Goal: Information Seeking & Learning: Learn about a topic

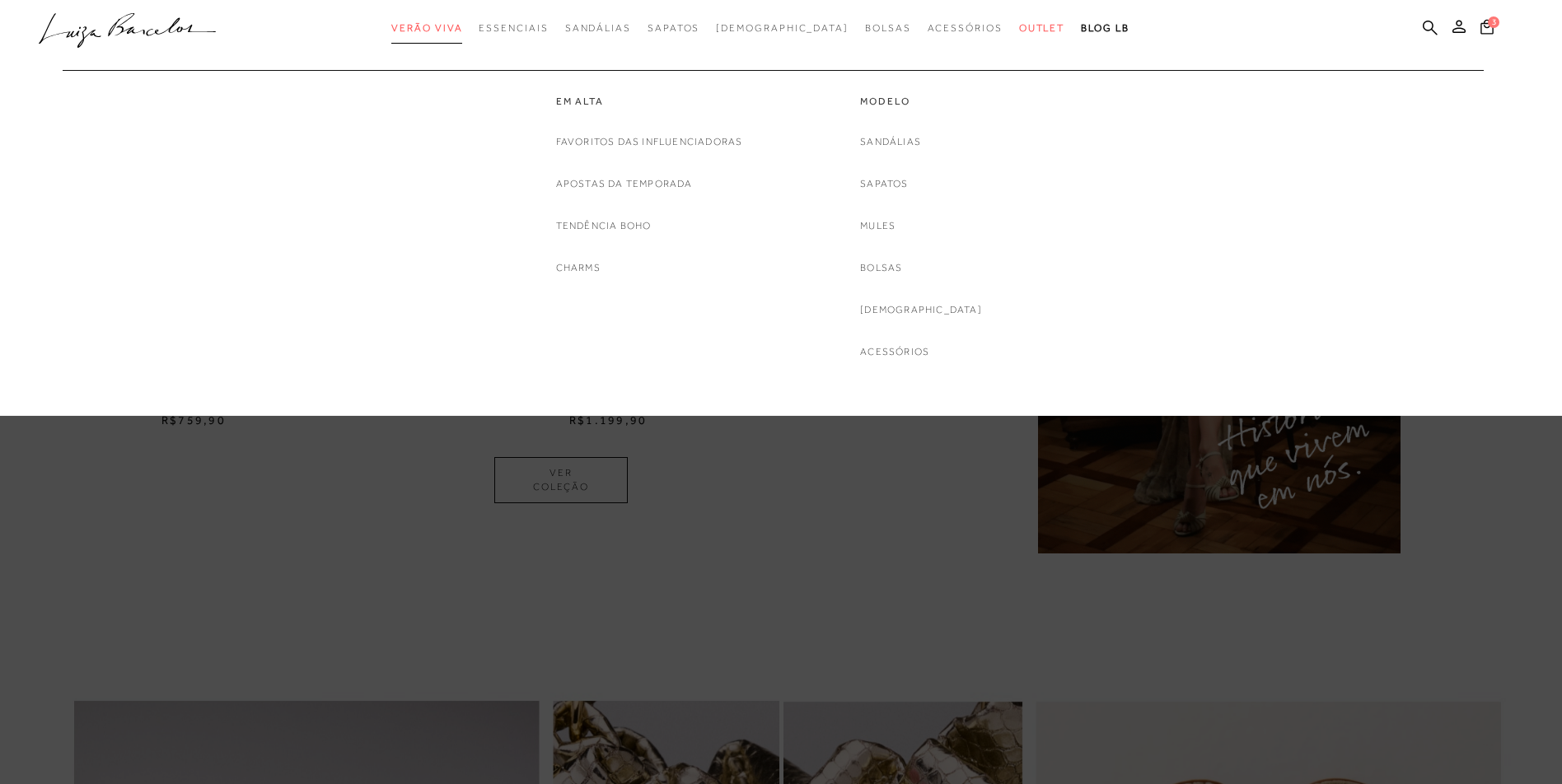
scroll to position [1477, 0]
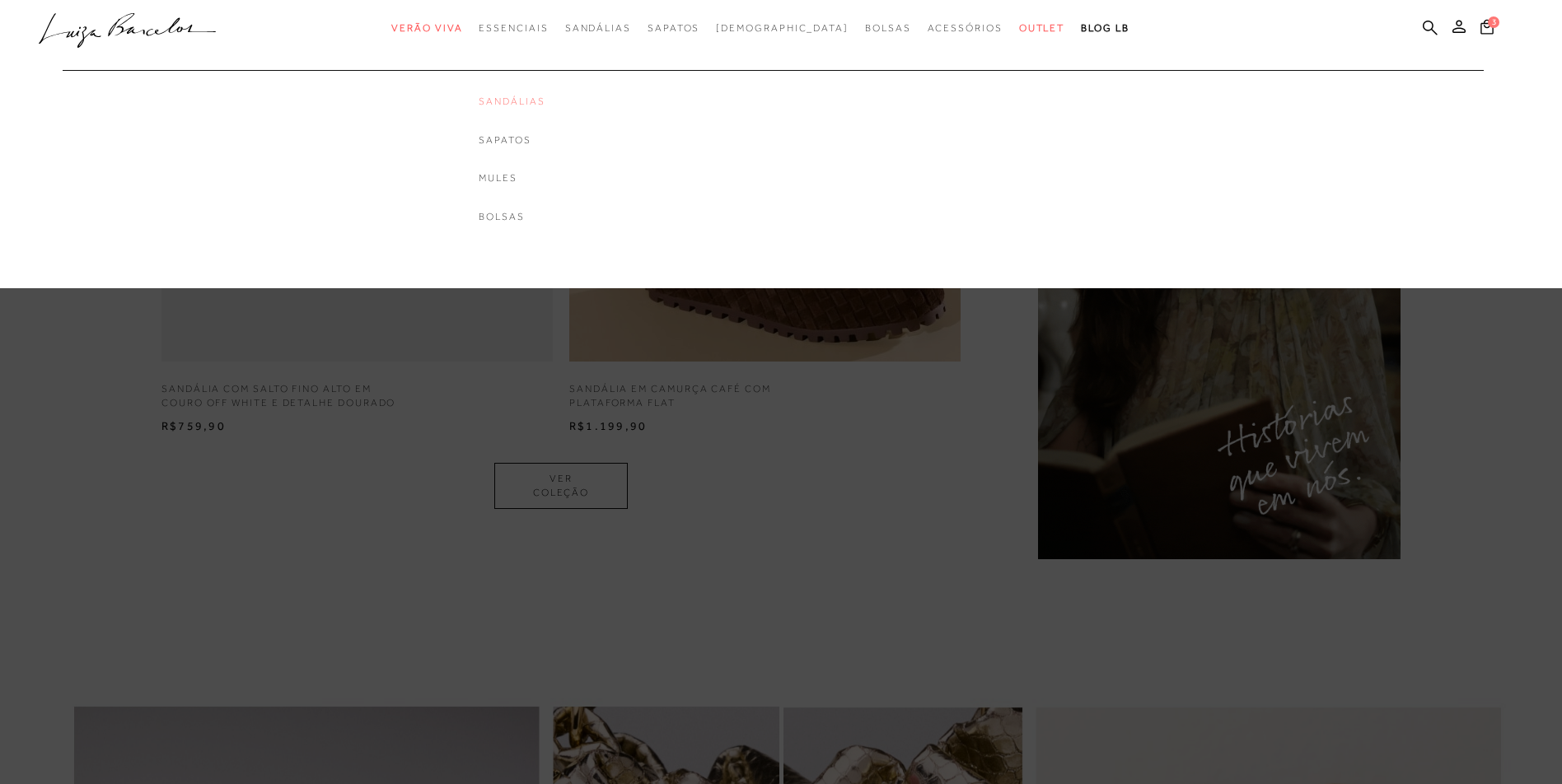
click at [545, 103] on link "Sandálias" at bounding box center [512, 101] width 66 height 14
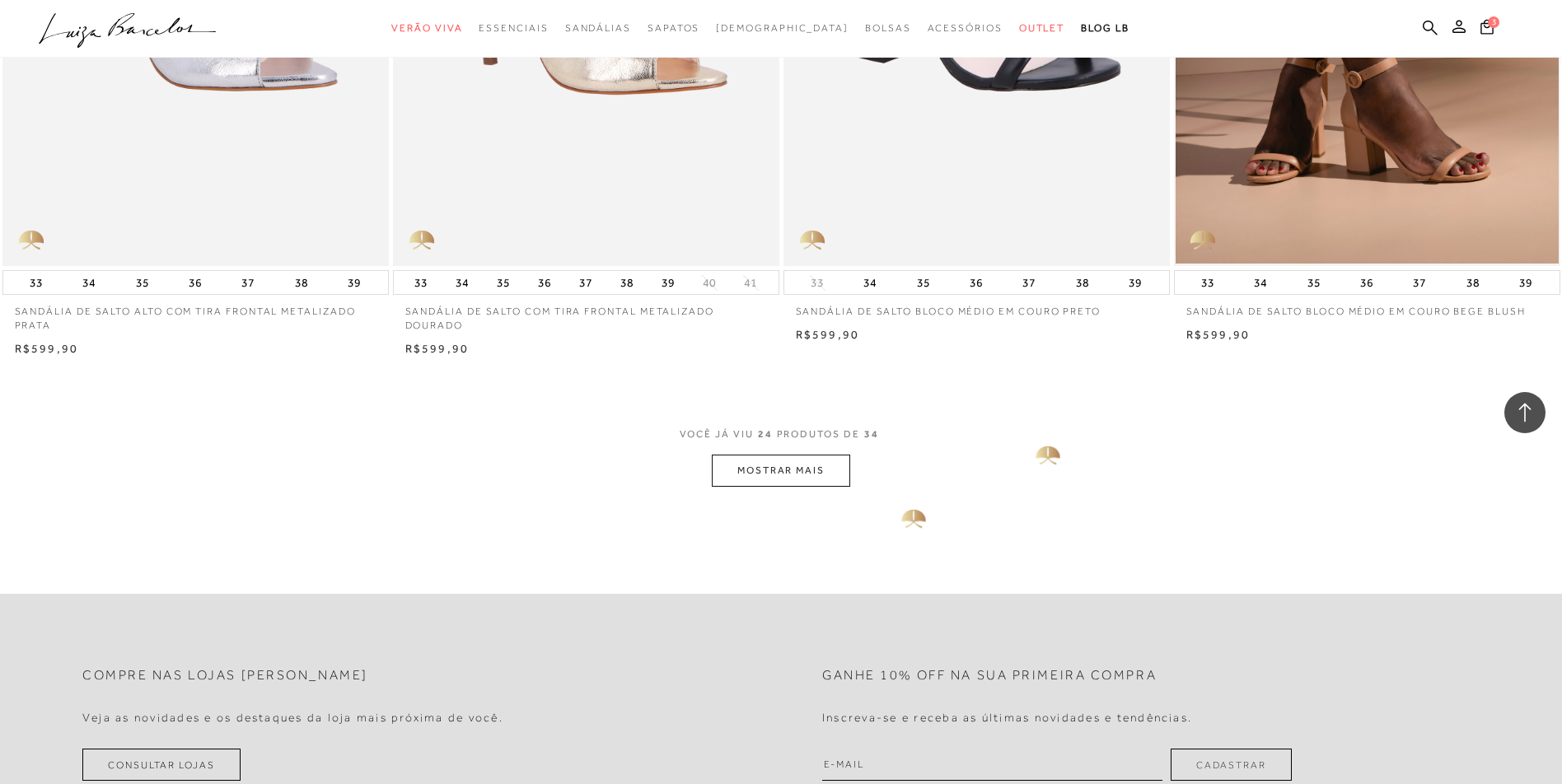
scroll to position [3872, 0]
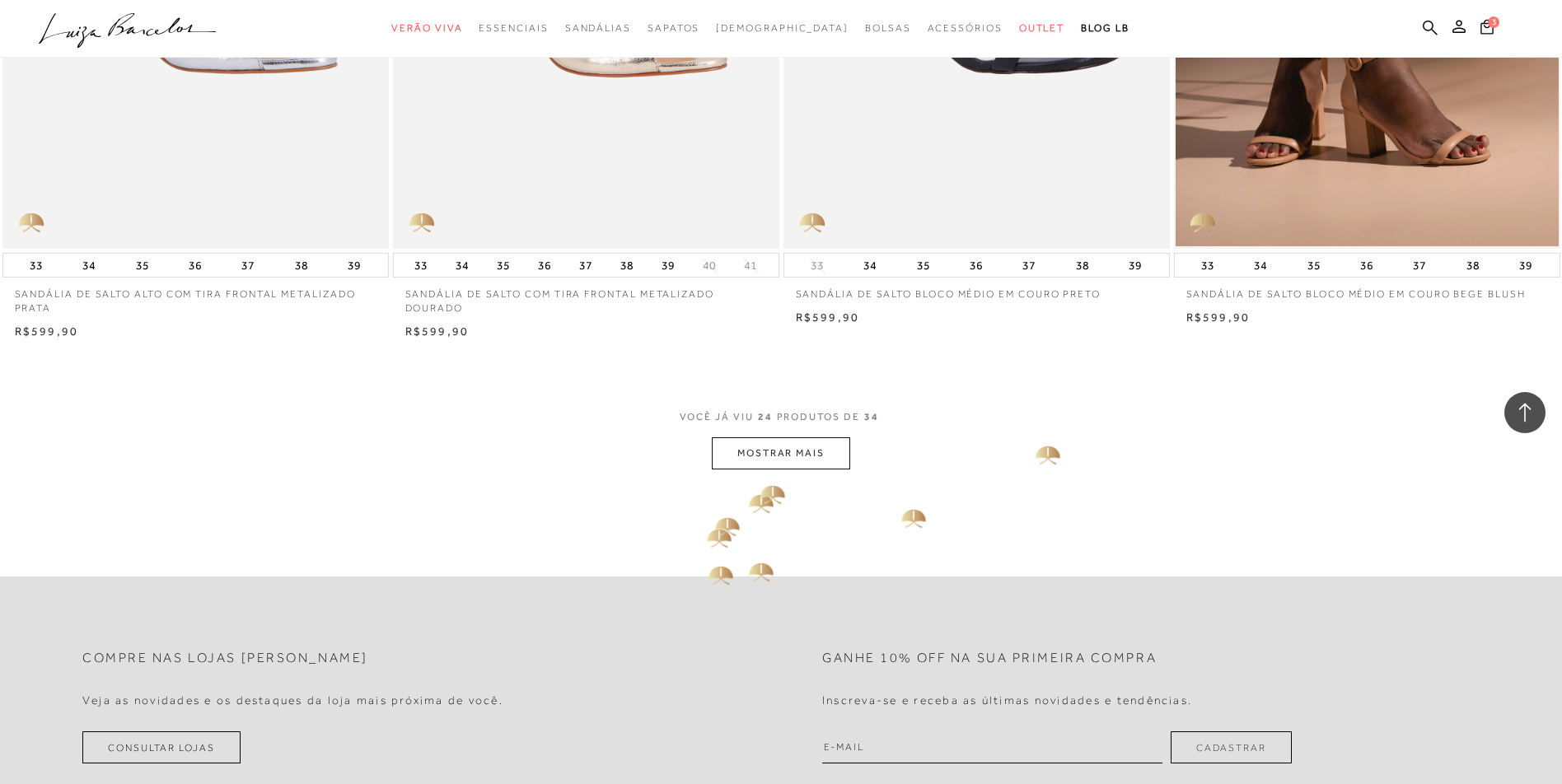
click at [770, 470] on button "MOSTRAR MAIS" at bounding box center [781, 453] width 138 height 32
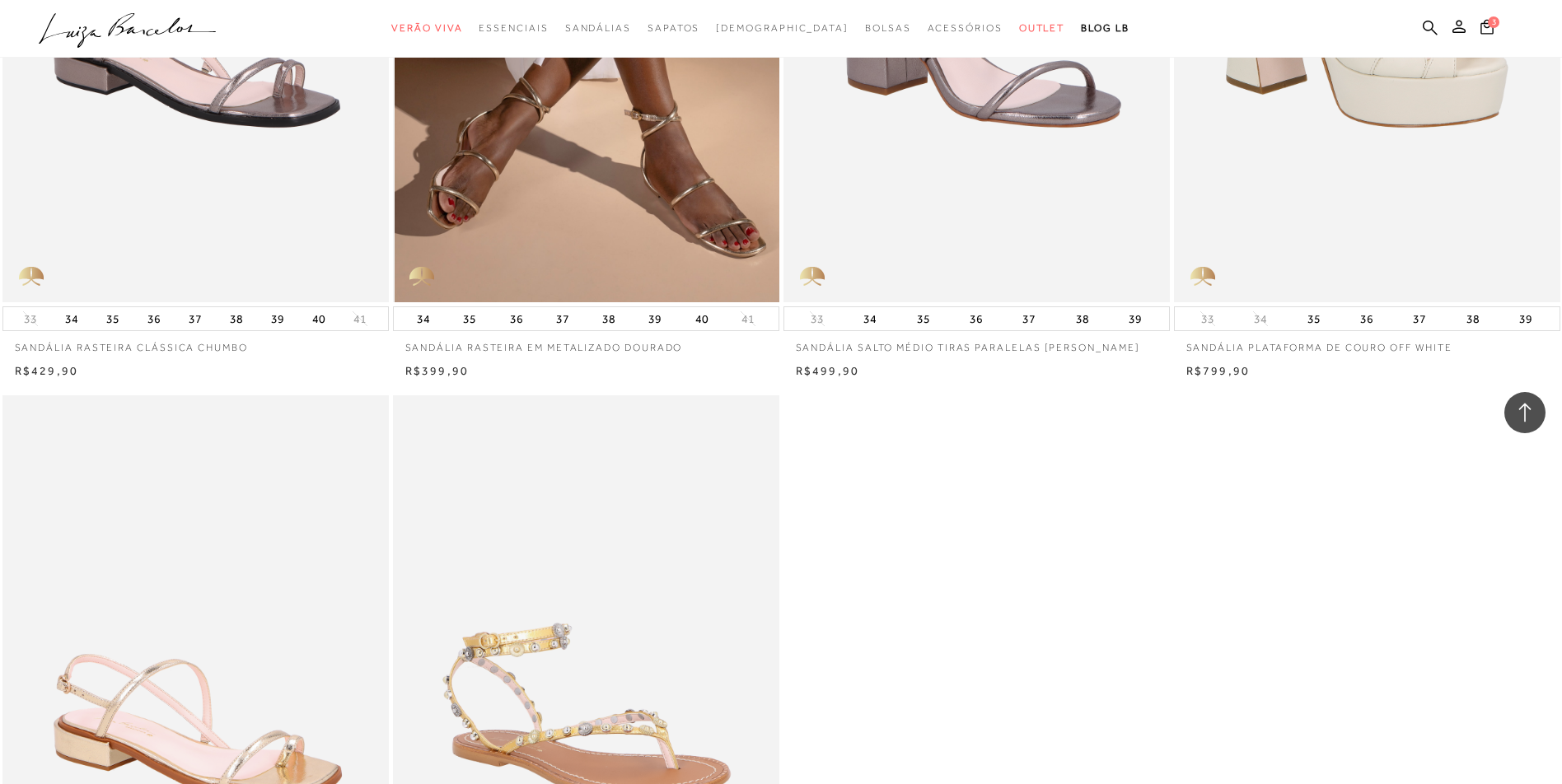
scroll to position [5190, 0]
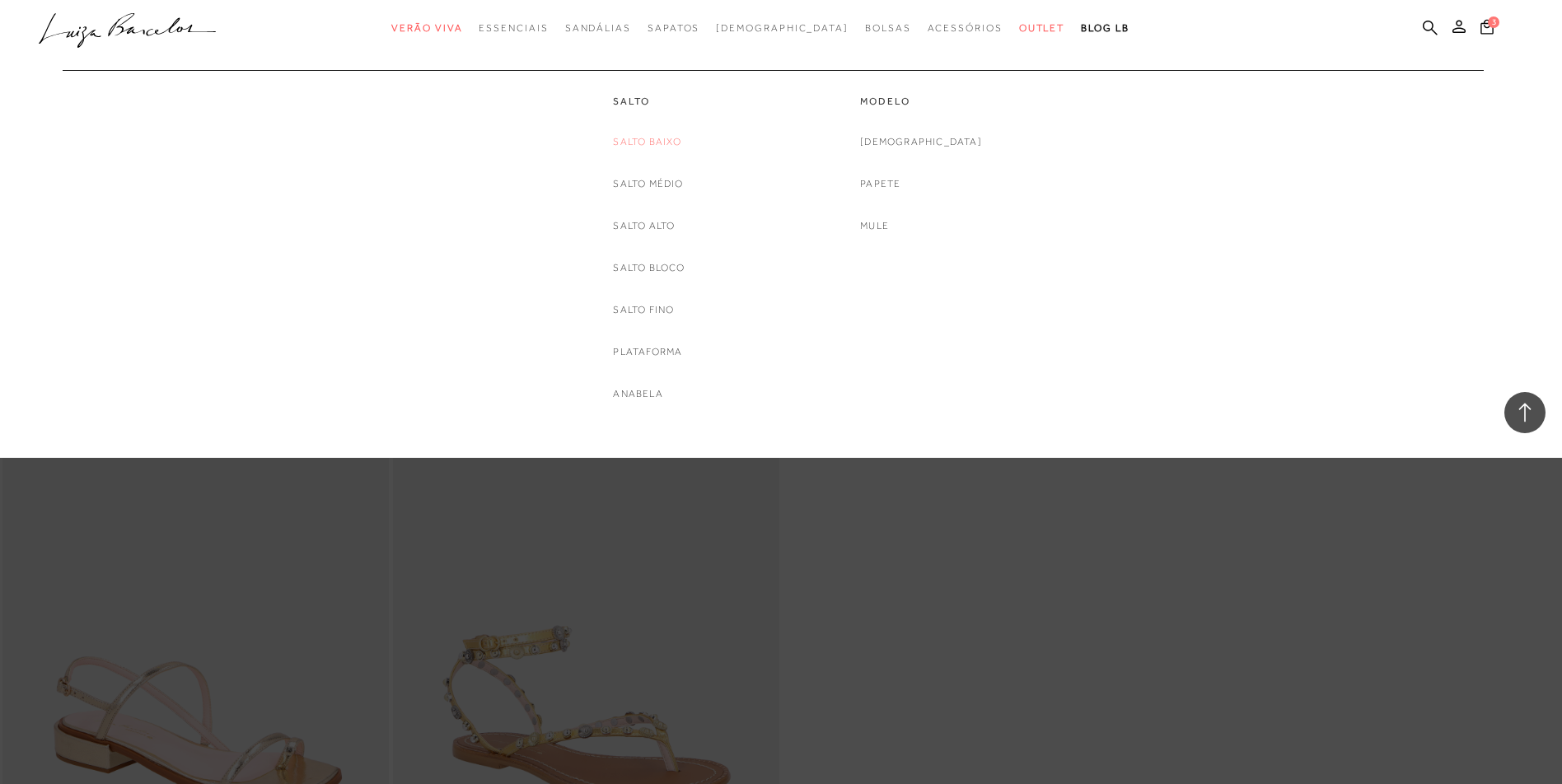
click at [642, 141] on link "Salto Baixo" at bounding box center [647, 142] width 69 height 17
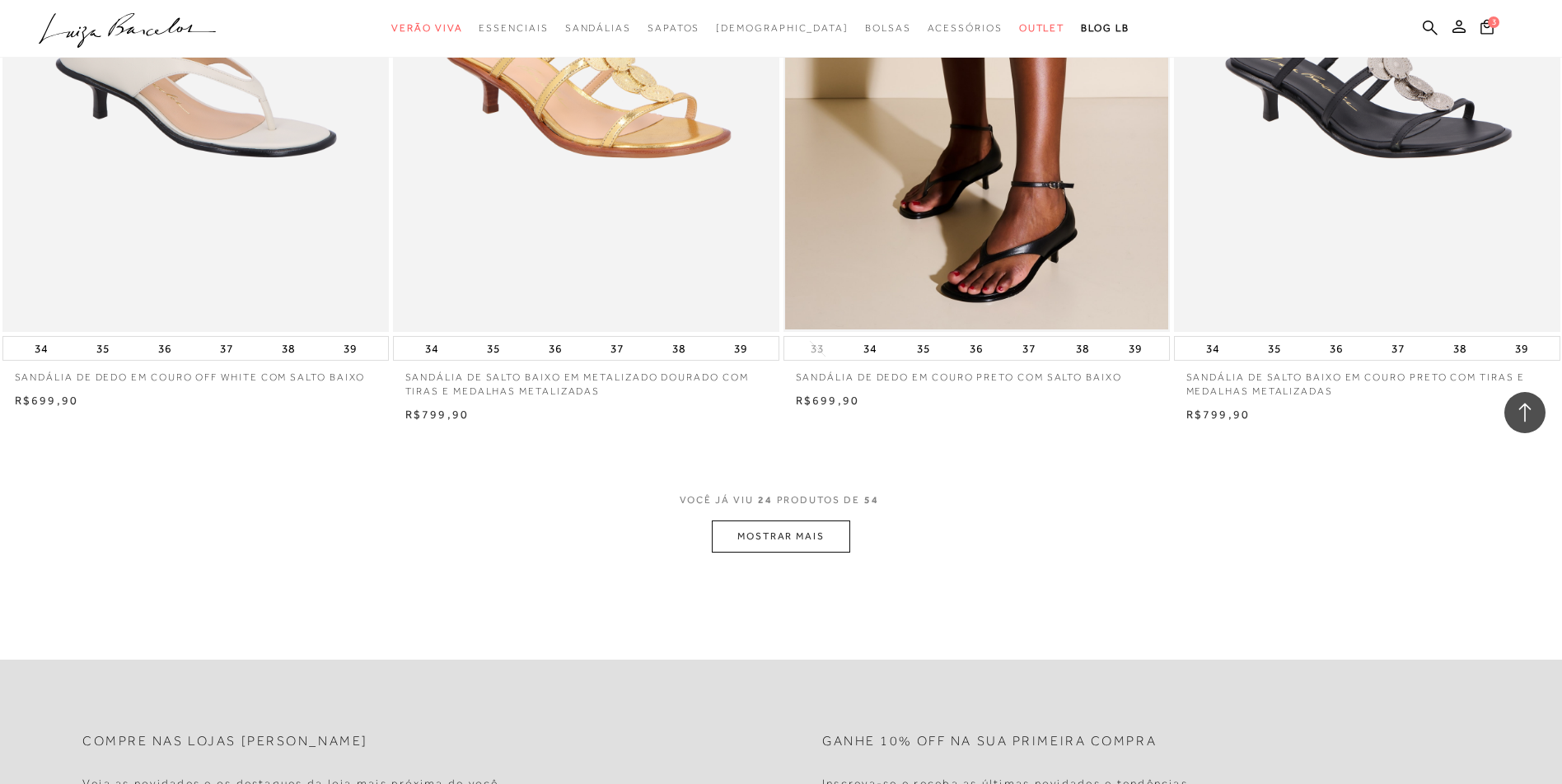
scroll to position [3790, 0]
click at [794, 528] on button "MOSTRAR MAIS" at bounding box center [781, 536] width 138 height 32
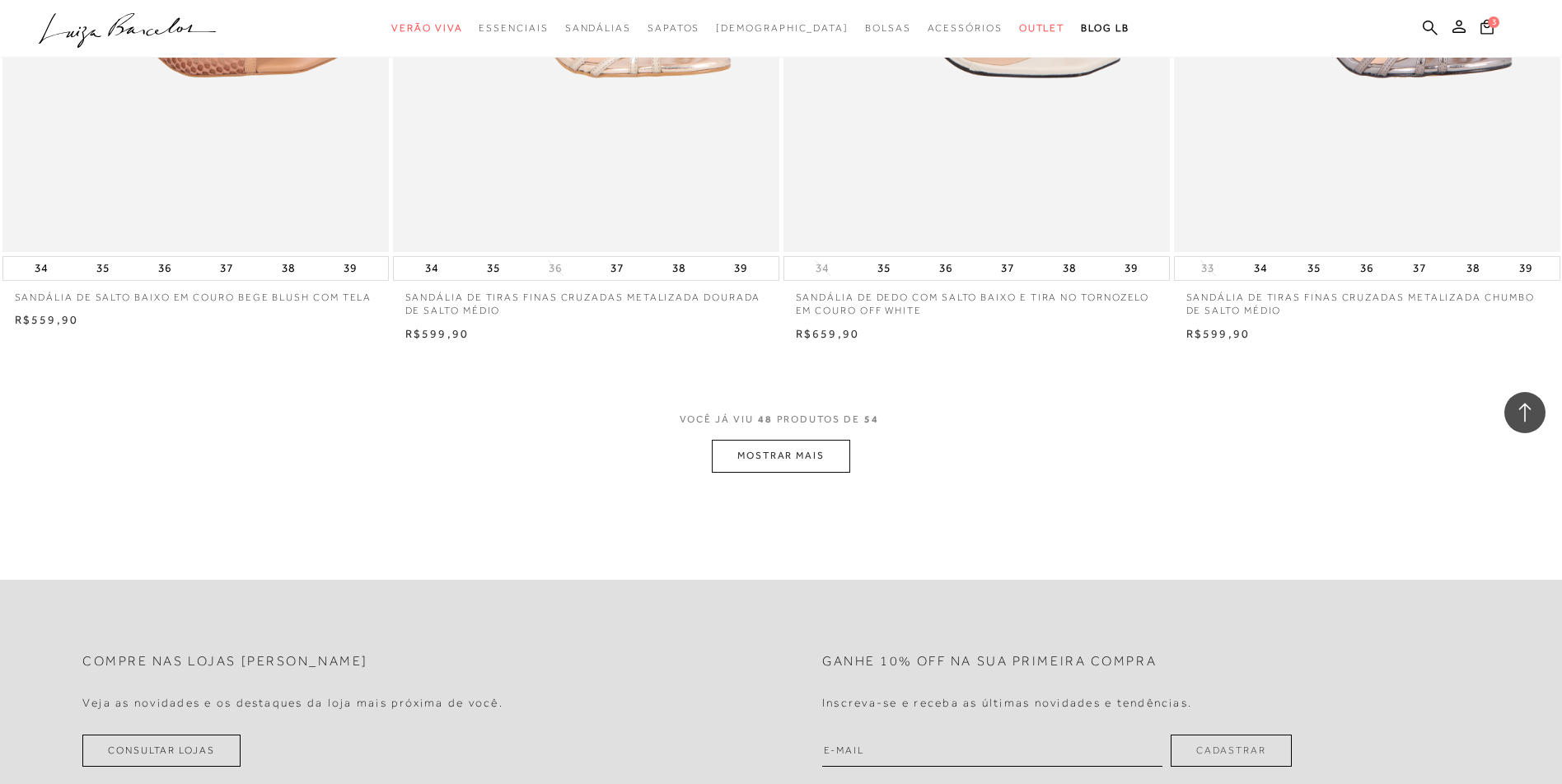
scroll to position [7991, 0]
click at [786, 452] on button "MOSTRAR MAIS" at bounding box center [781, 454] width 138 height 32
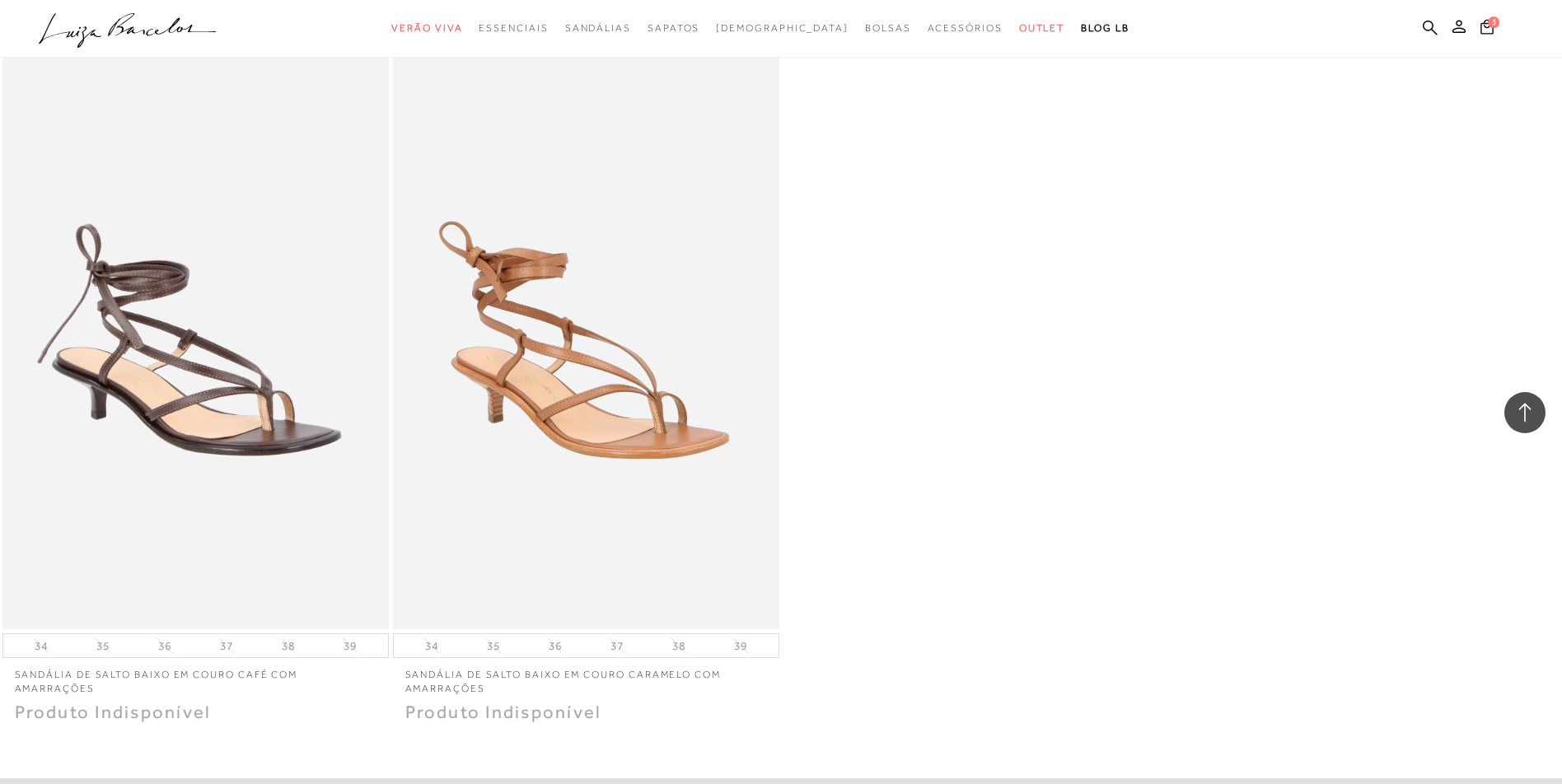
scroll to position [8568, 0]
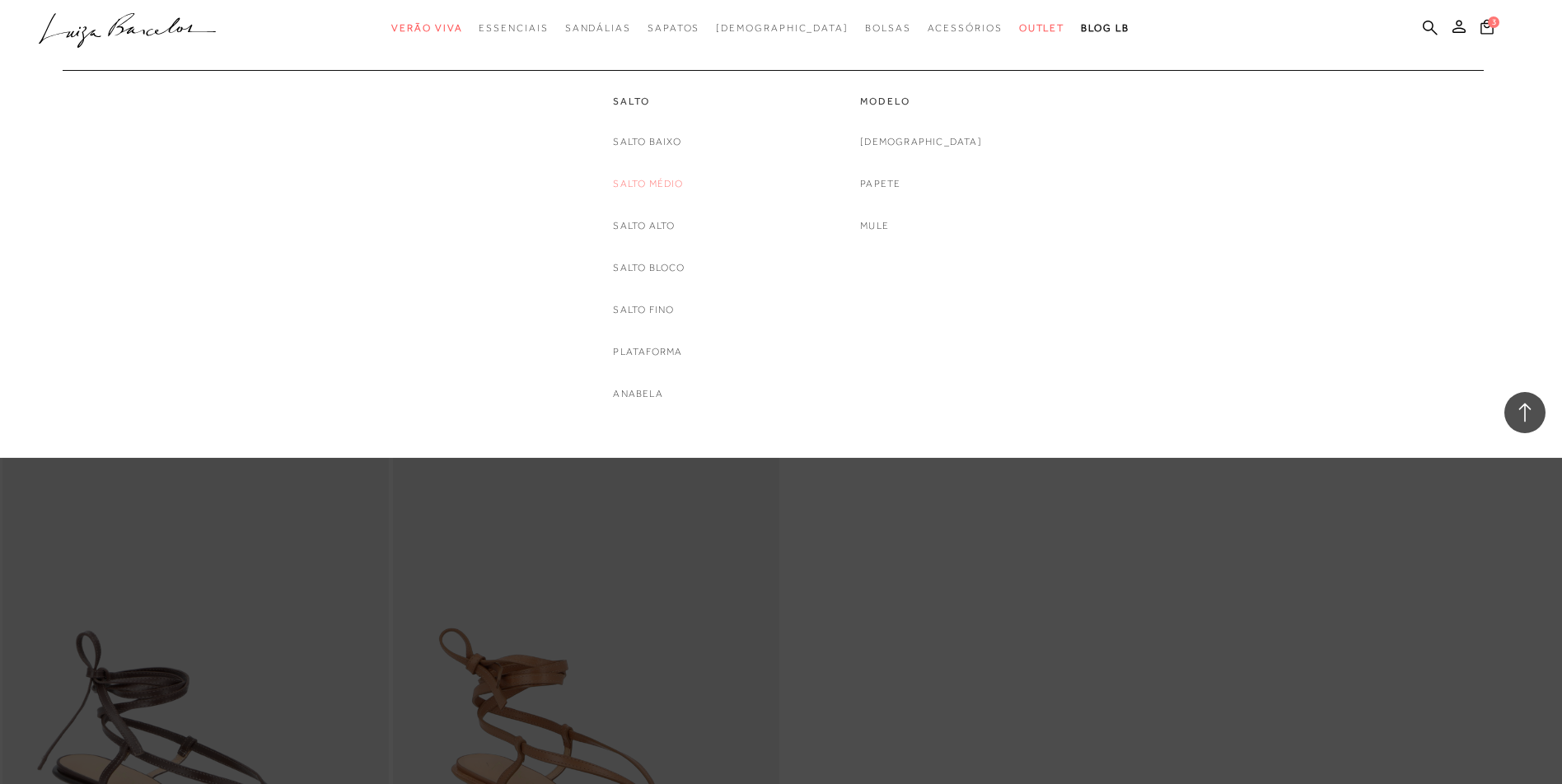
click at [649, 179] on link "Salto Médio" at bounding box center [648, 184] width 70 height 17
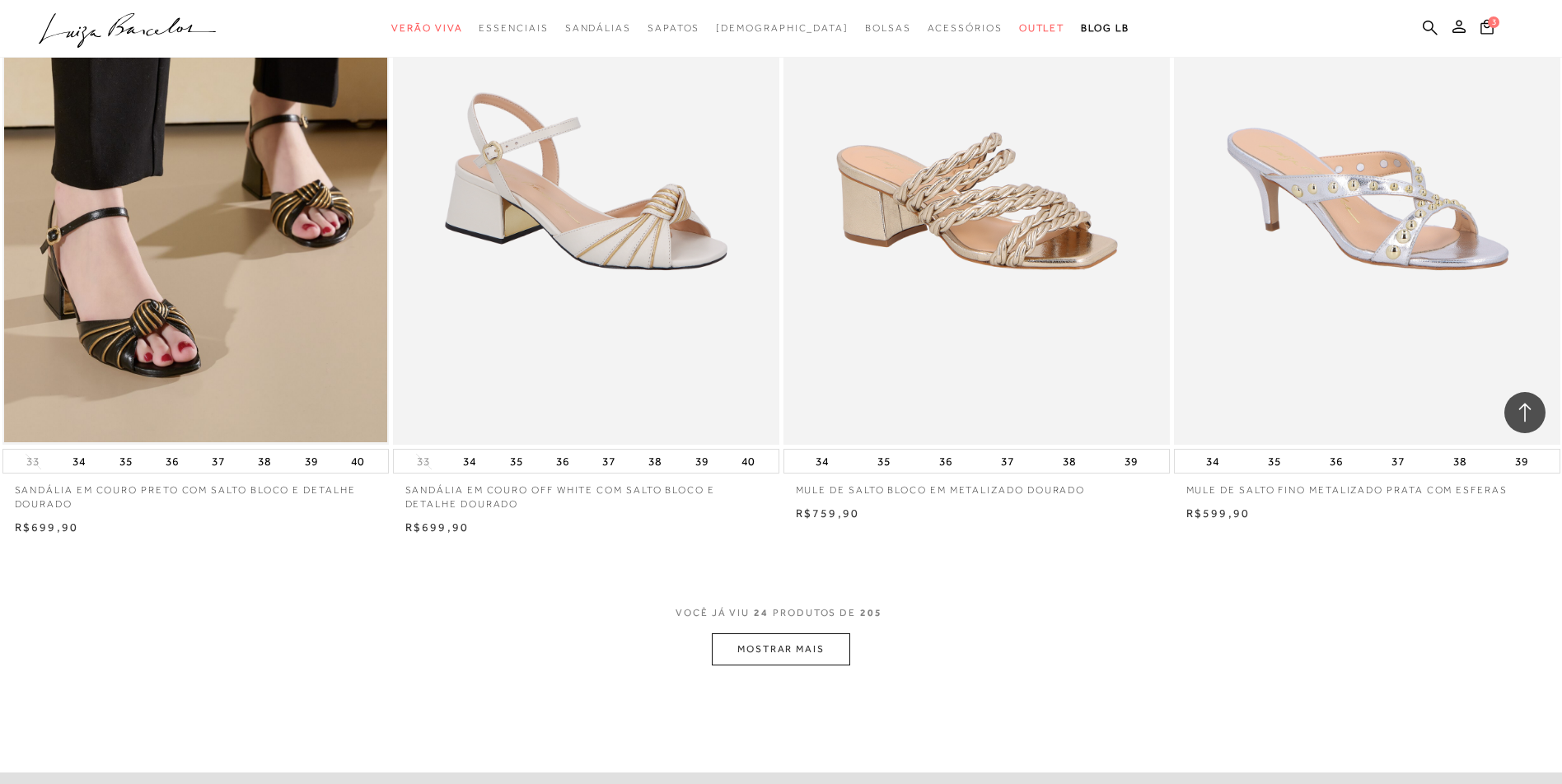
scroll to position [3955, 0]
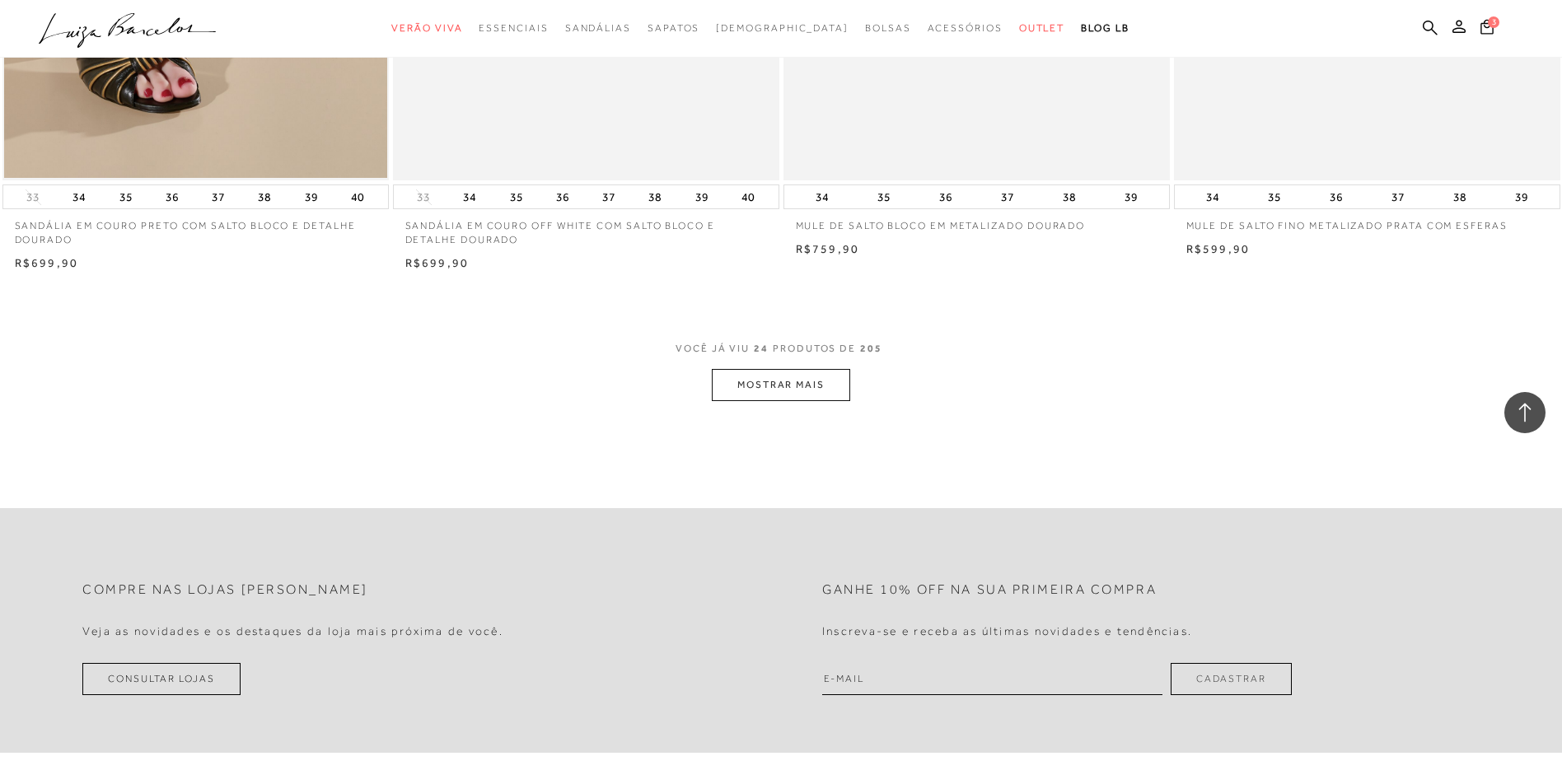
click at [809, 392] on button "MOSTRAR MAIS" at bounding box center [781, 385] width 138 height 32
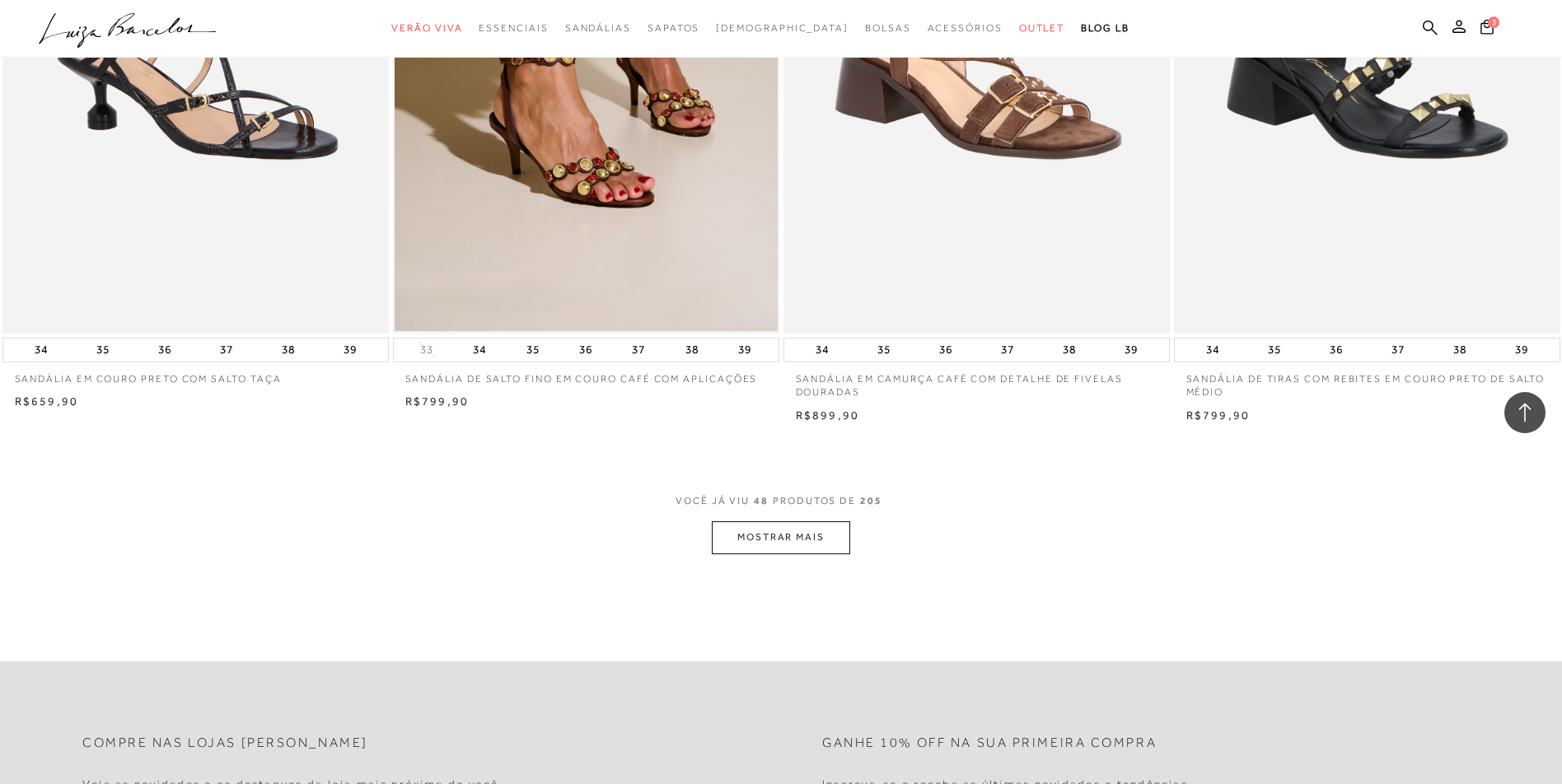
scroll to position [8156, 0]
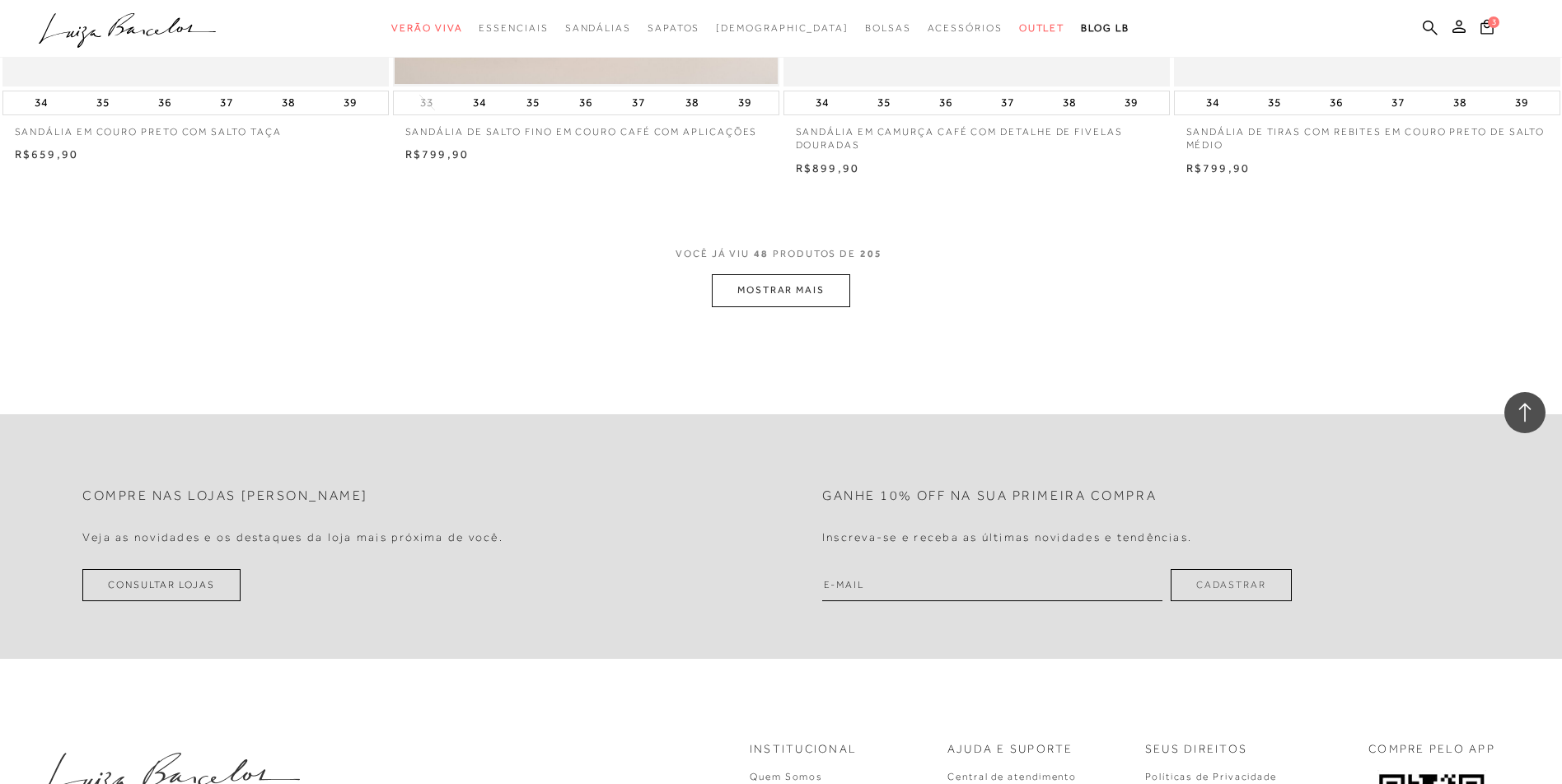
click at [766, 288] on button "MOSTRAR MAIS" at bounding box center [781, 290] width 138 height 32
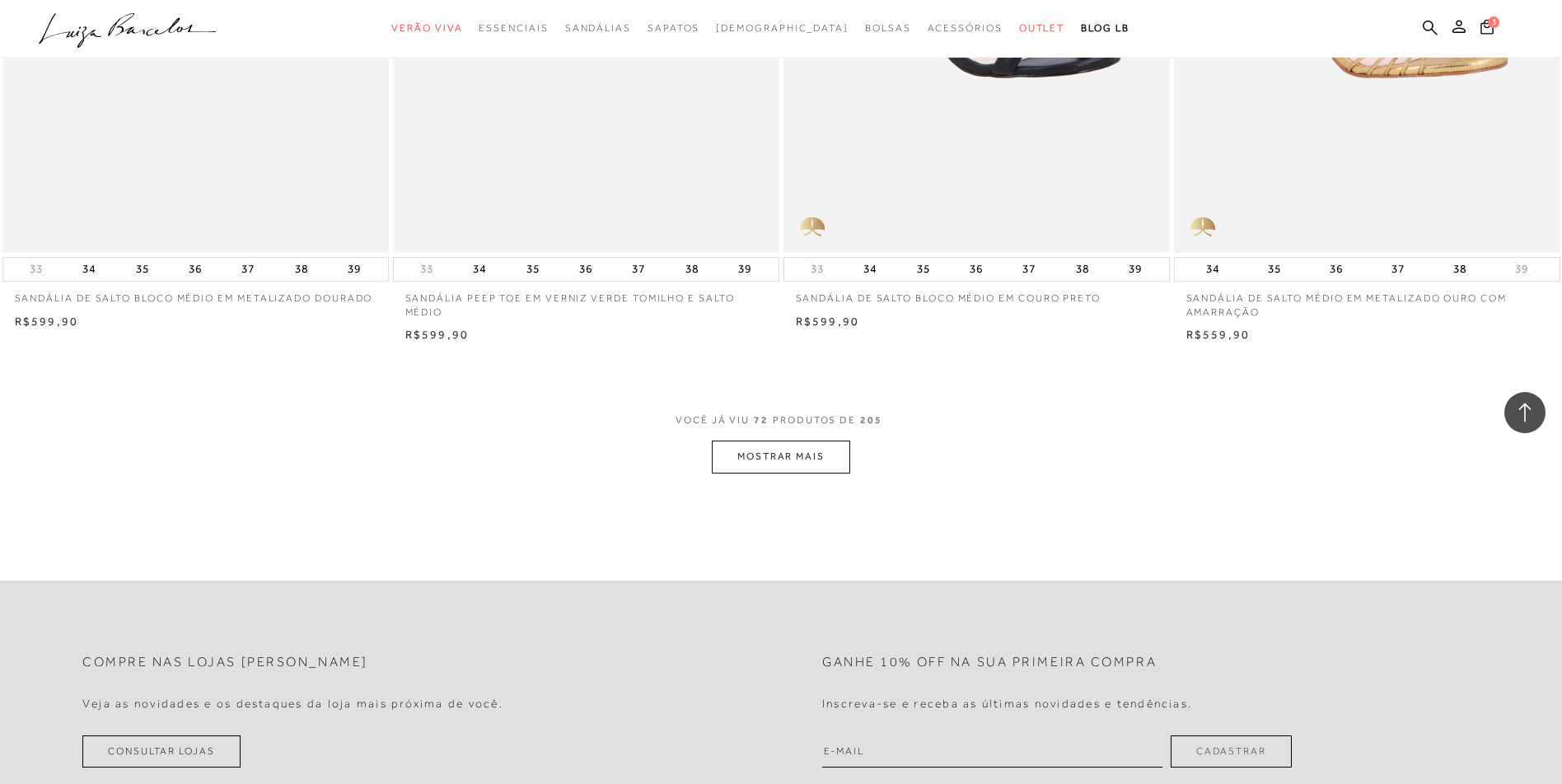
scroll to position [12193, 0]
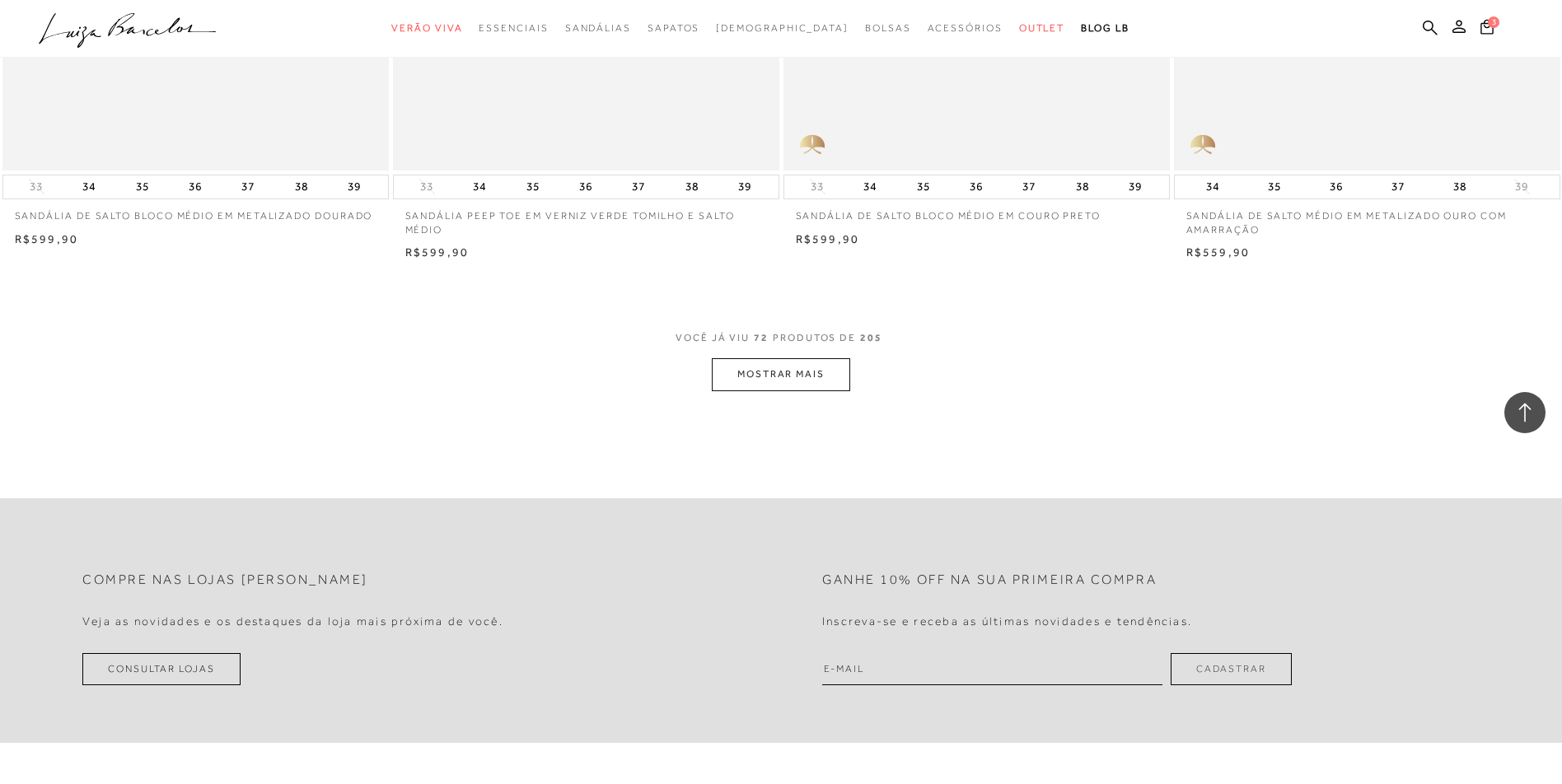
click at [814, 384] on button "MOSTRAR MAIS" at bounding box center [781, 374] width 138 height 32
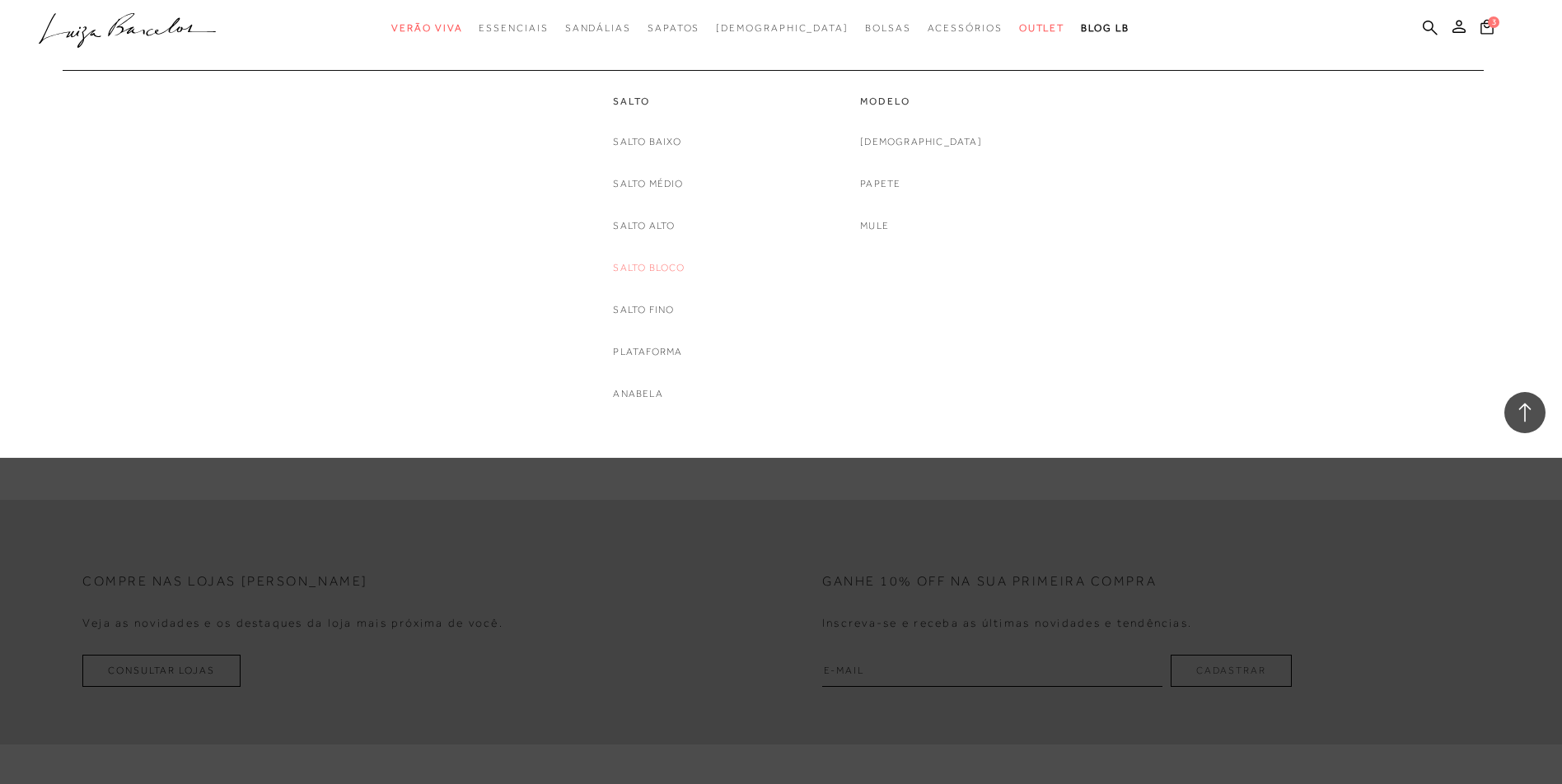
click at [644, 267] on link "Salto Bloco" at bounding box center [649, 267] width 71 height 17
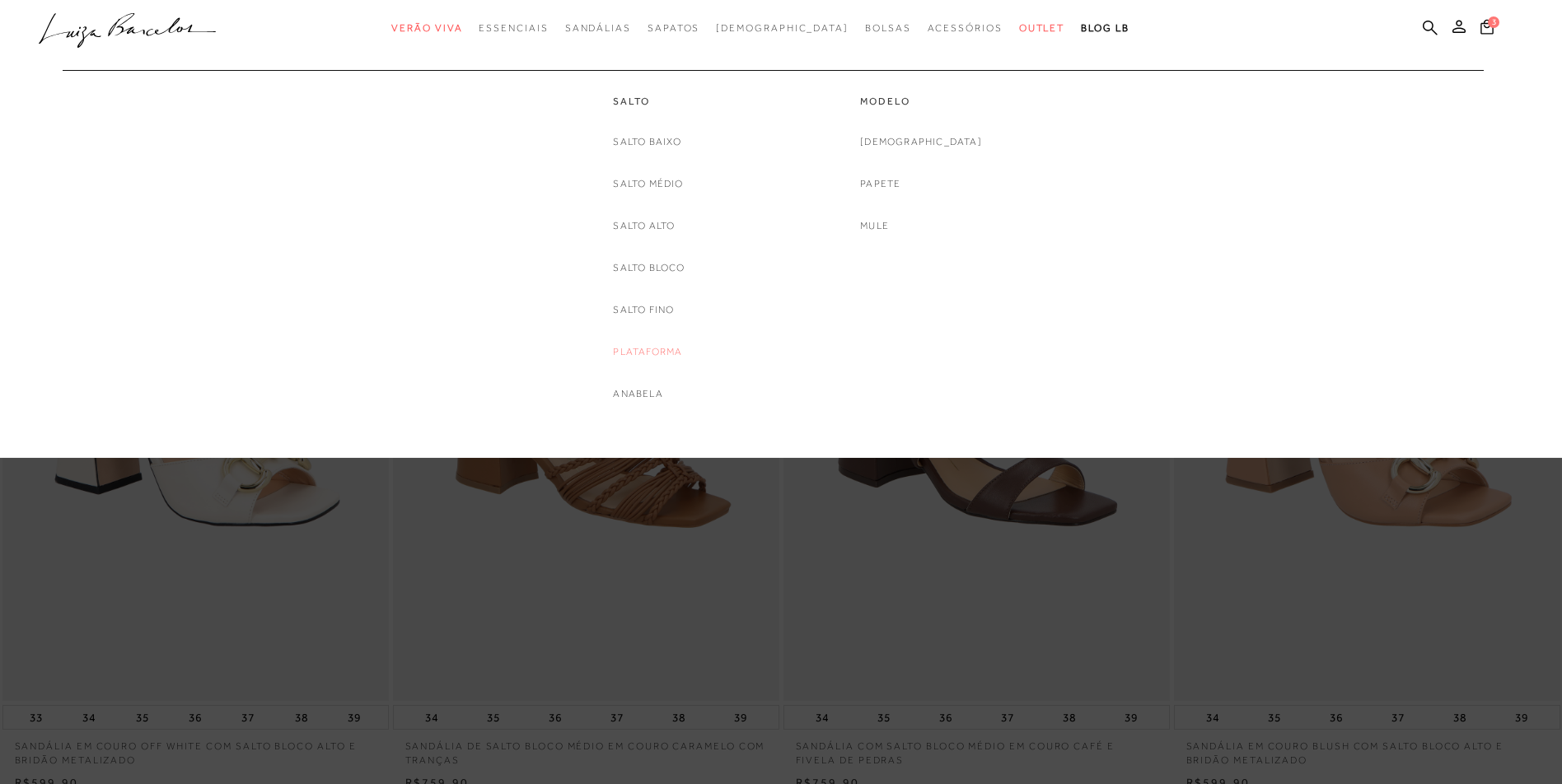
click at [636, 358] on link "Plataforma" at bounding box center [648, 352] width 70 height 17
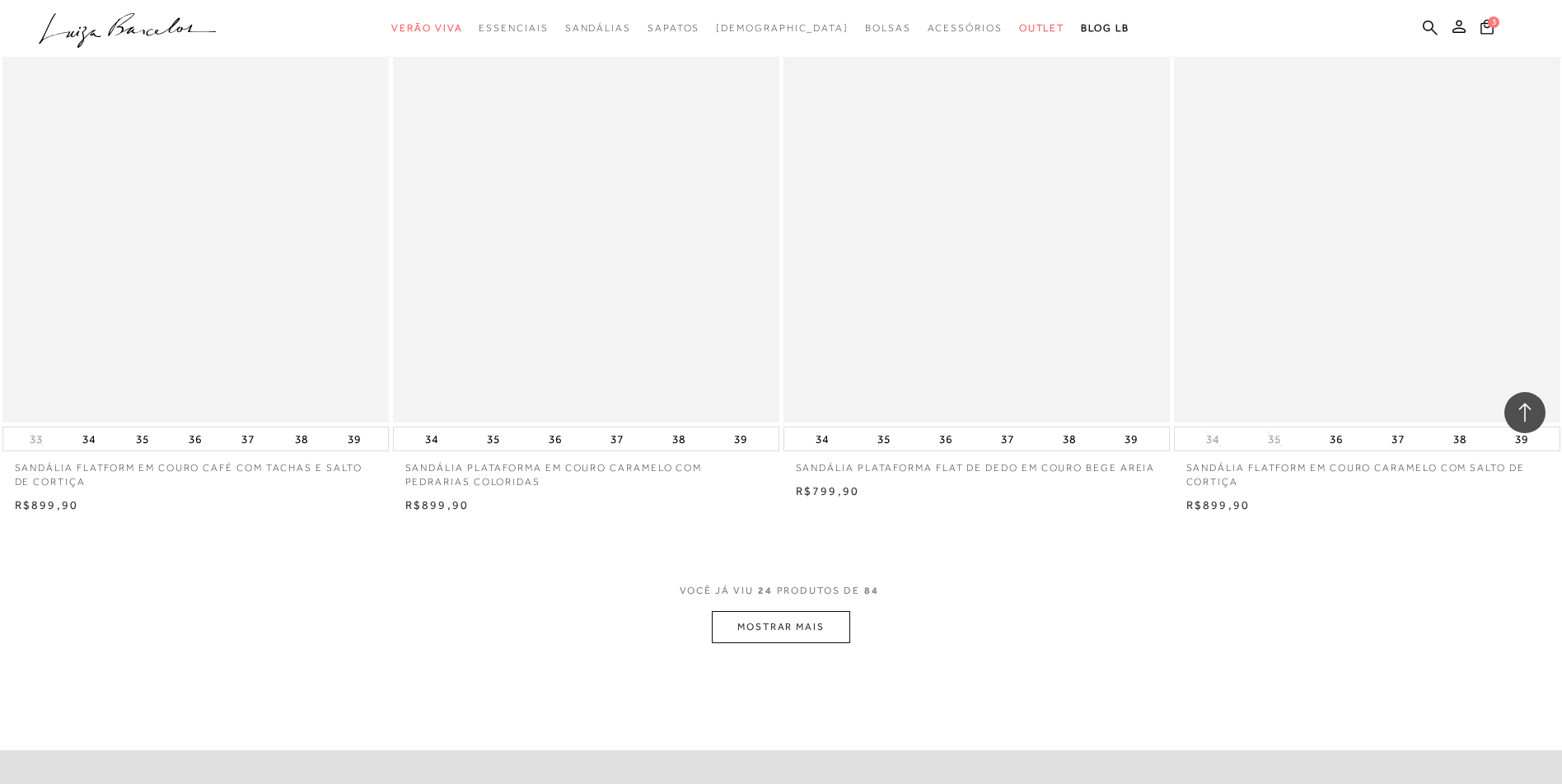
scroll to position [3955, 0]
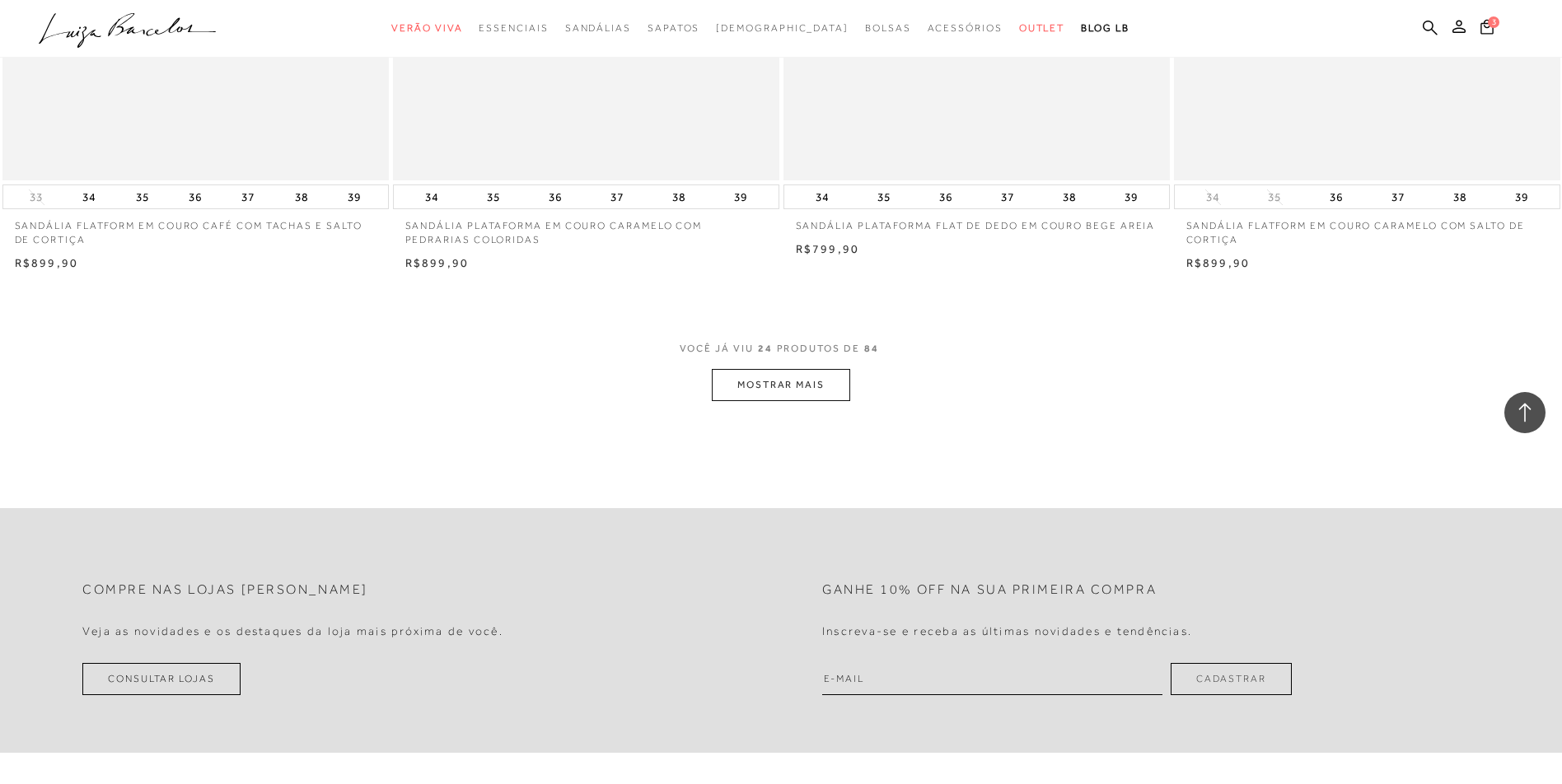
click at [766, 387] on button "MOSTRAR MAIS" at bounding box center [781, 385] width 138 height 32
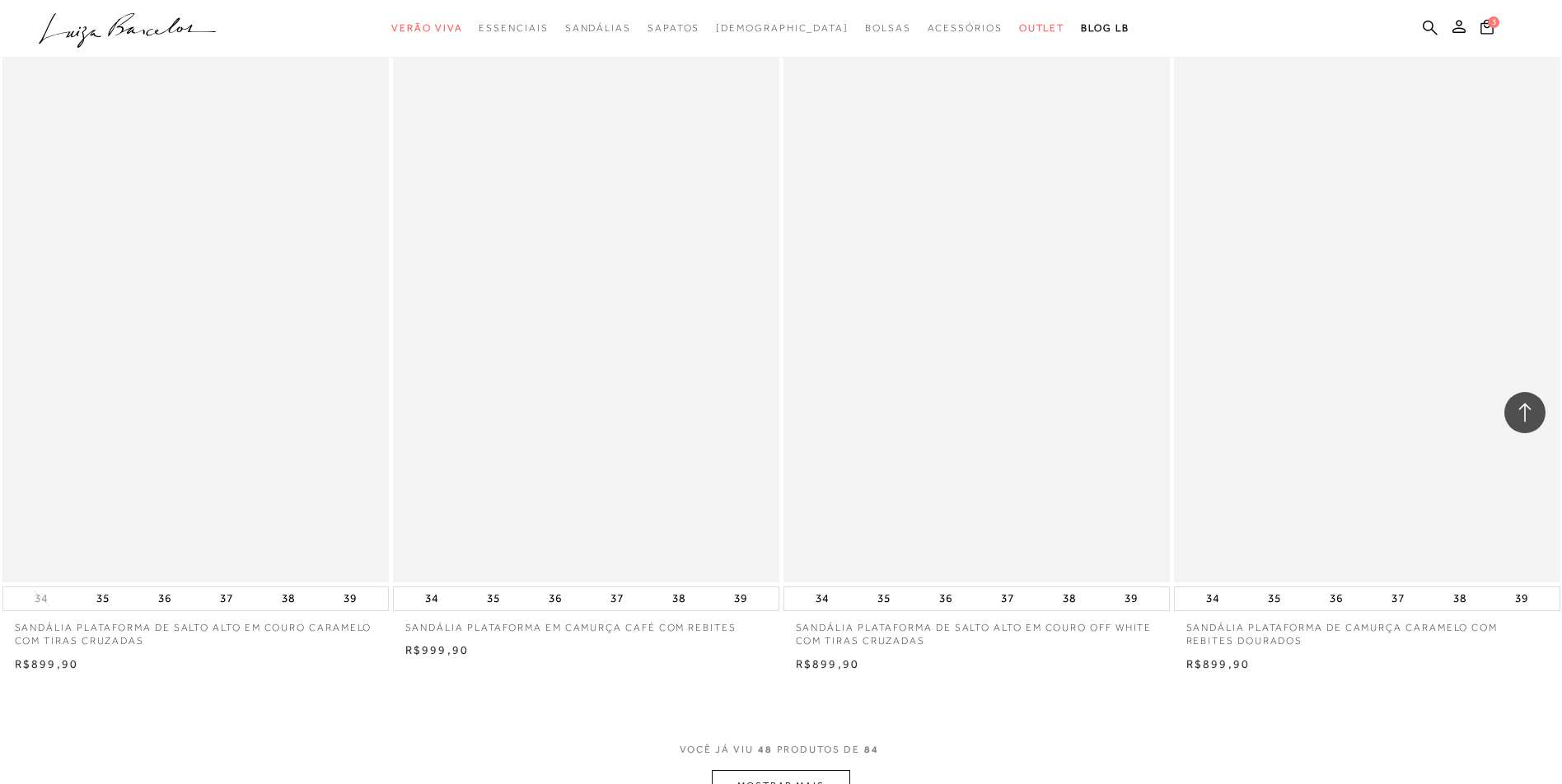
scroll to position [7991, 0]
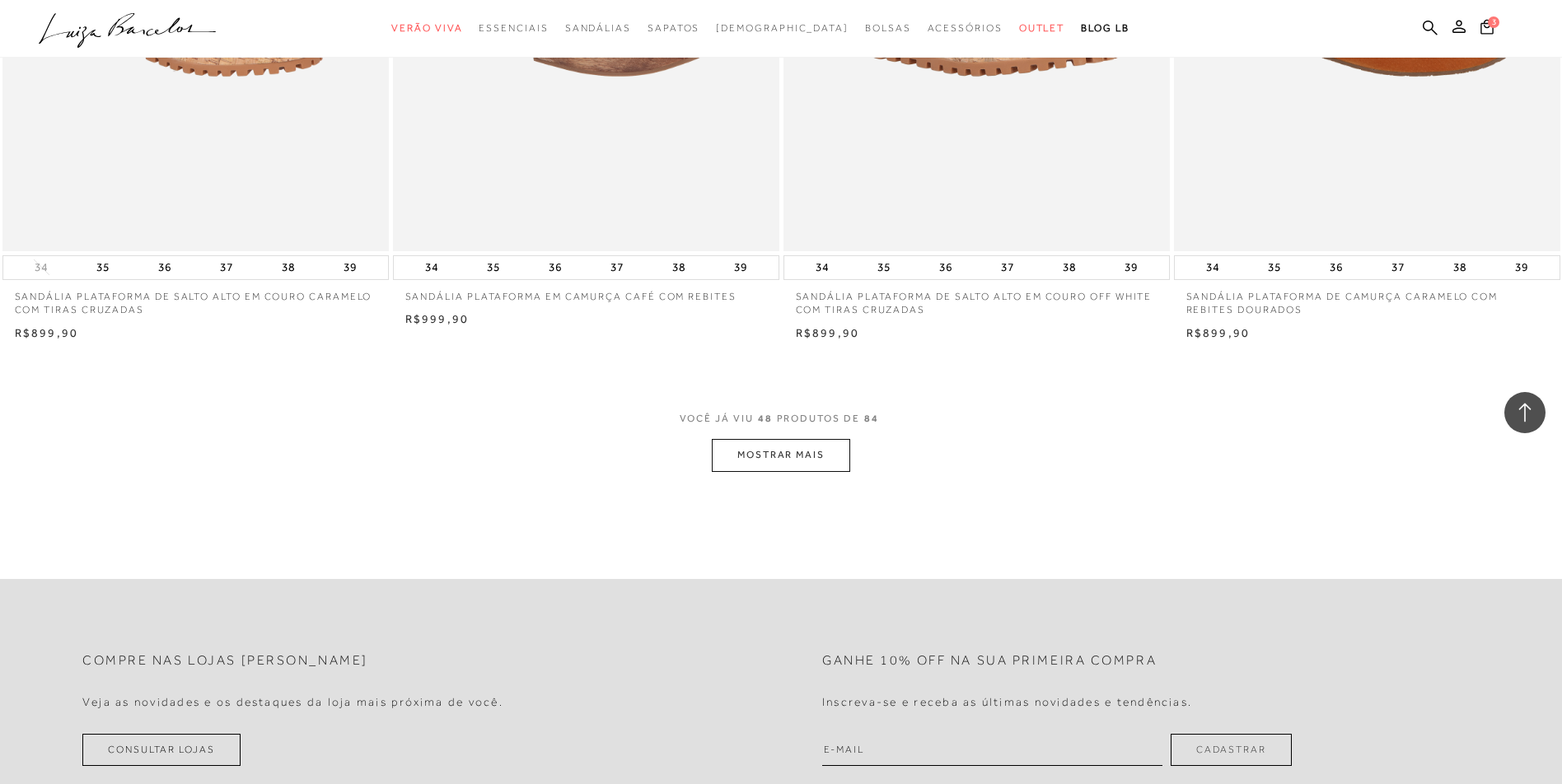
click at [747, 459] on button "MOSTRAR MAIS" at bounding box center [781, 454] width 138 height 32
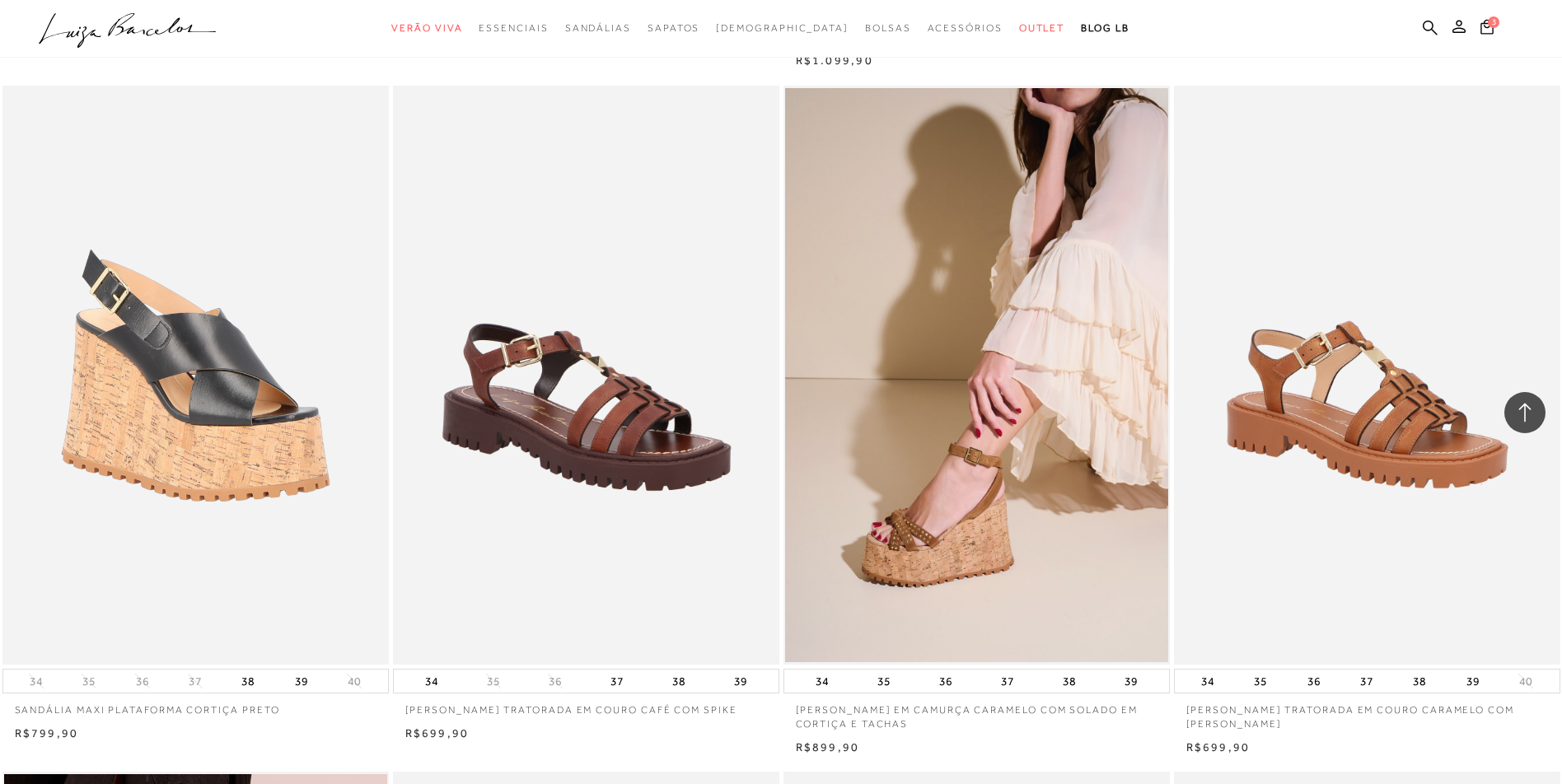
scroll to position [11040, 0]
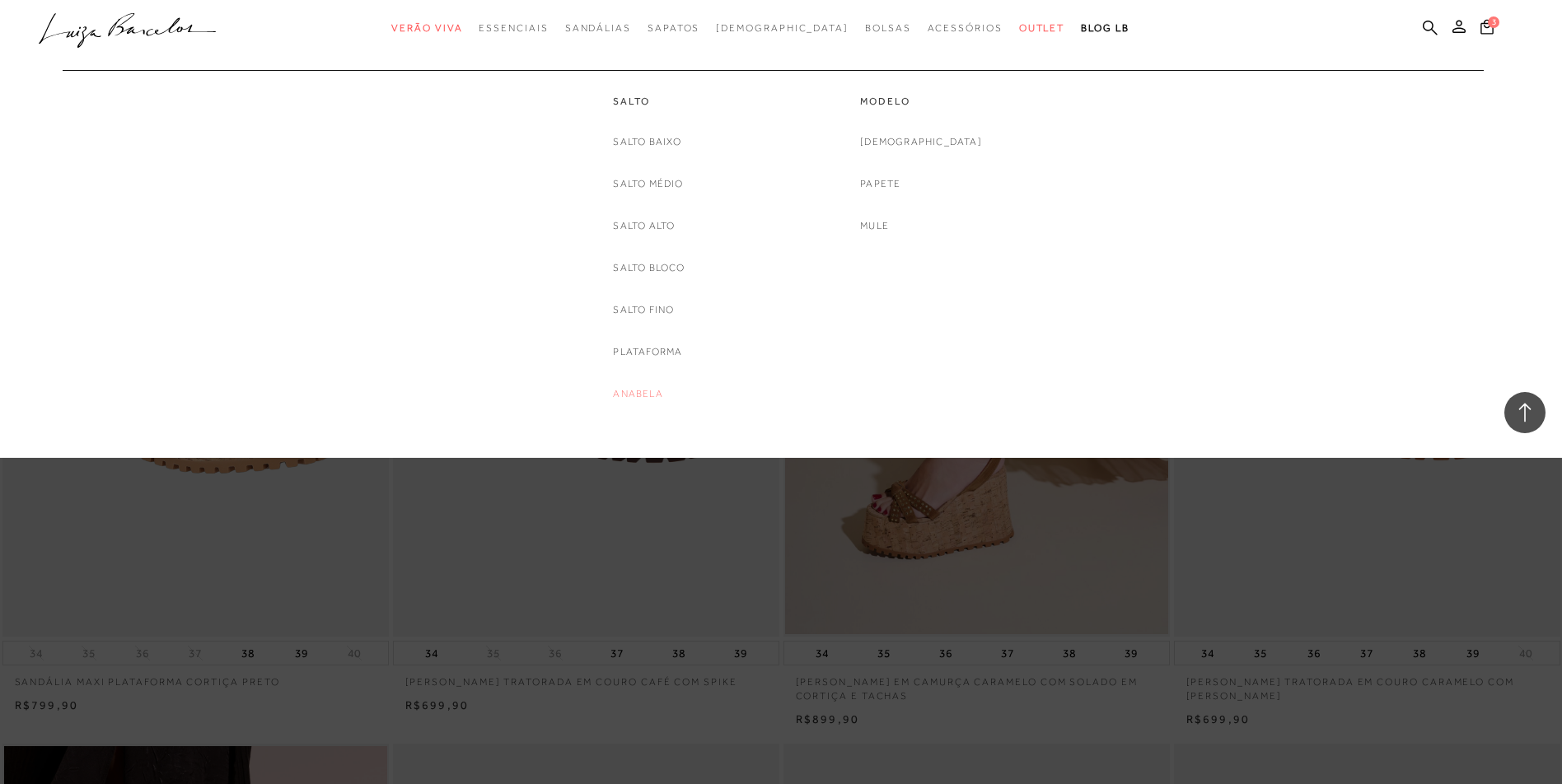
click at [644, 393] on link "Anabela" at bounding box center [638, 394] width 49 height 17
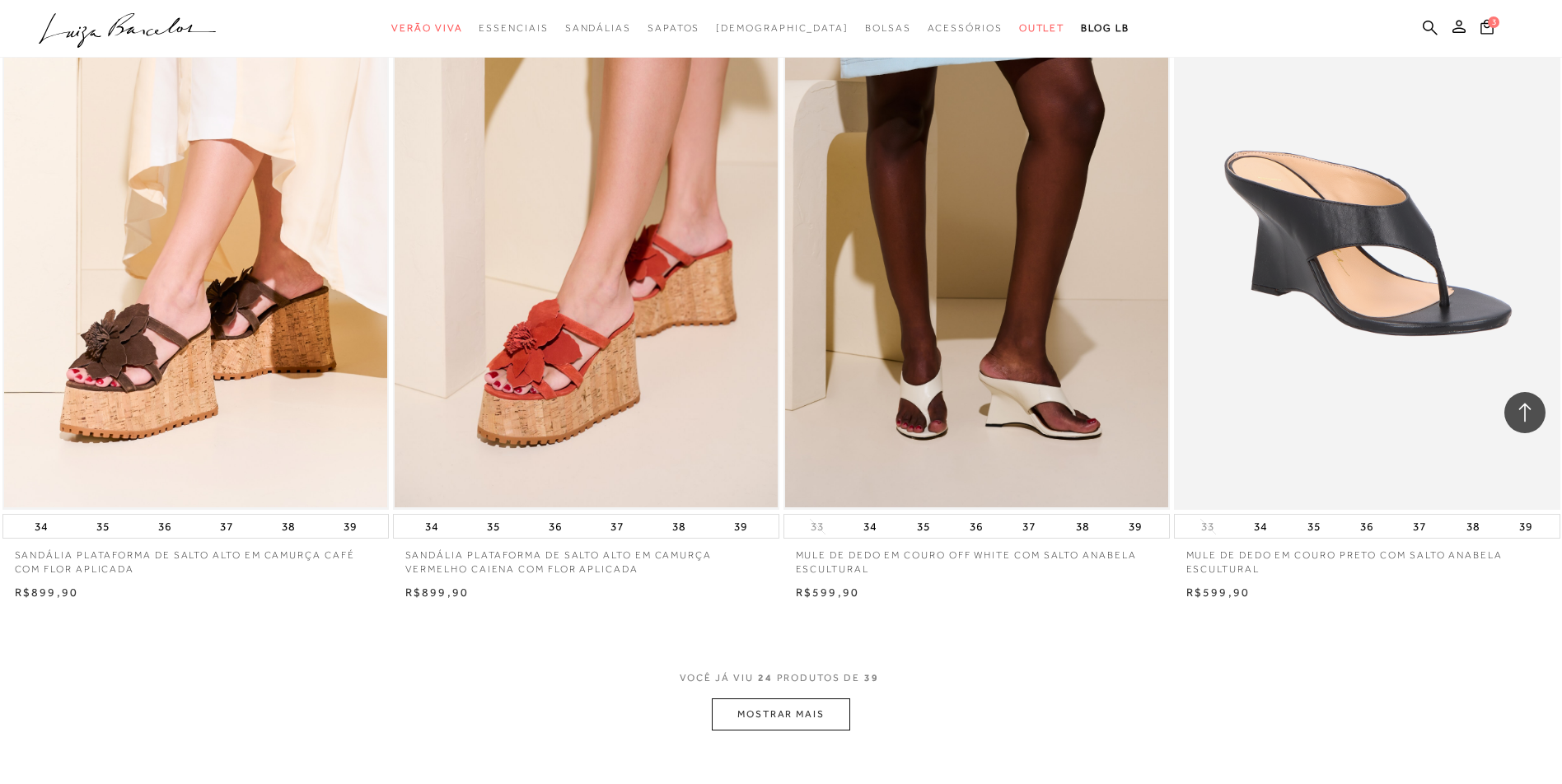
scroll to position [4037, 0]
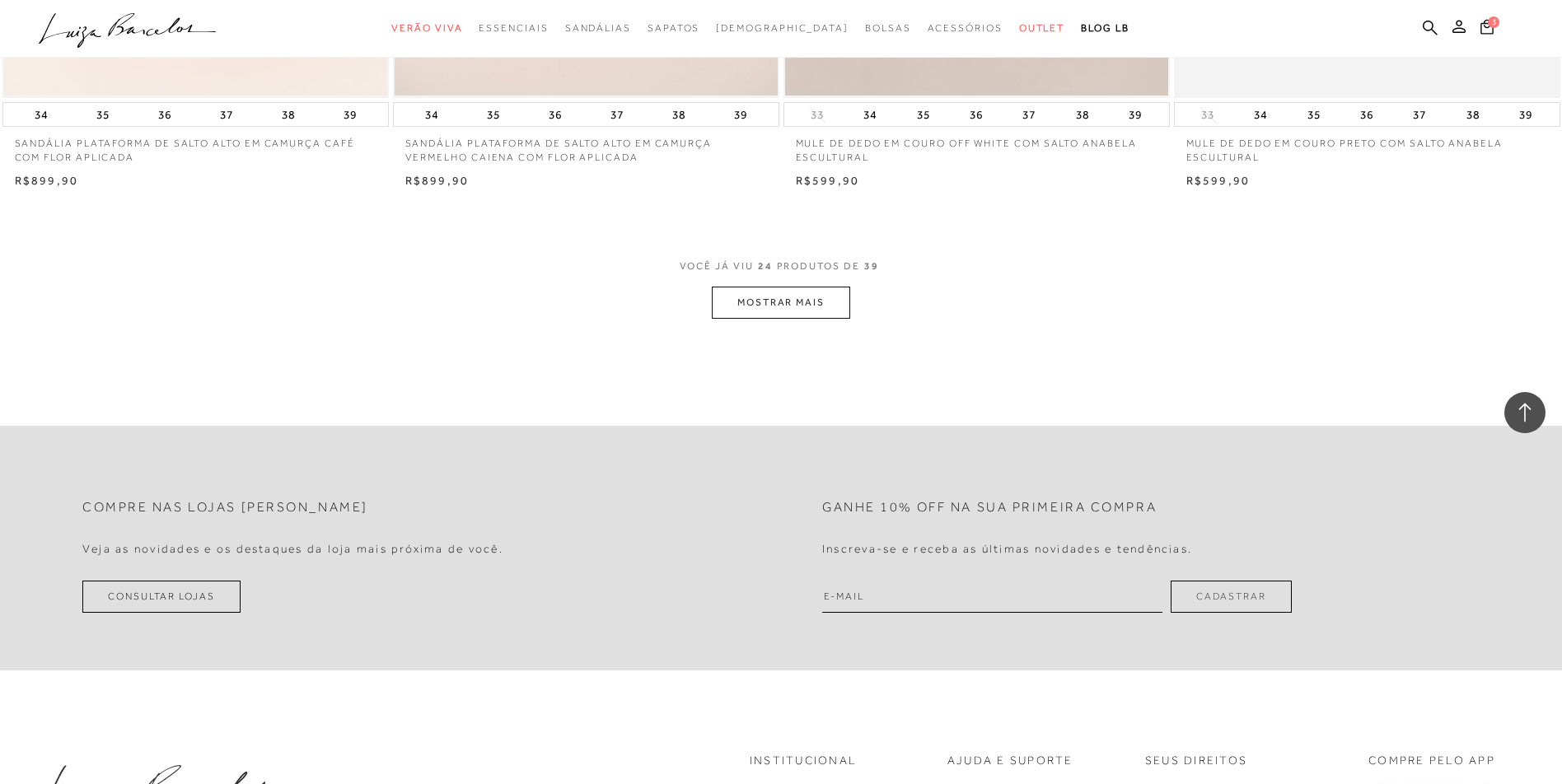
click at [825, 305] on button "MOSTRAR MAIS" at bounding box center [781, 302] width 138 height 32
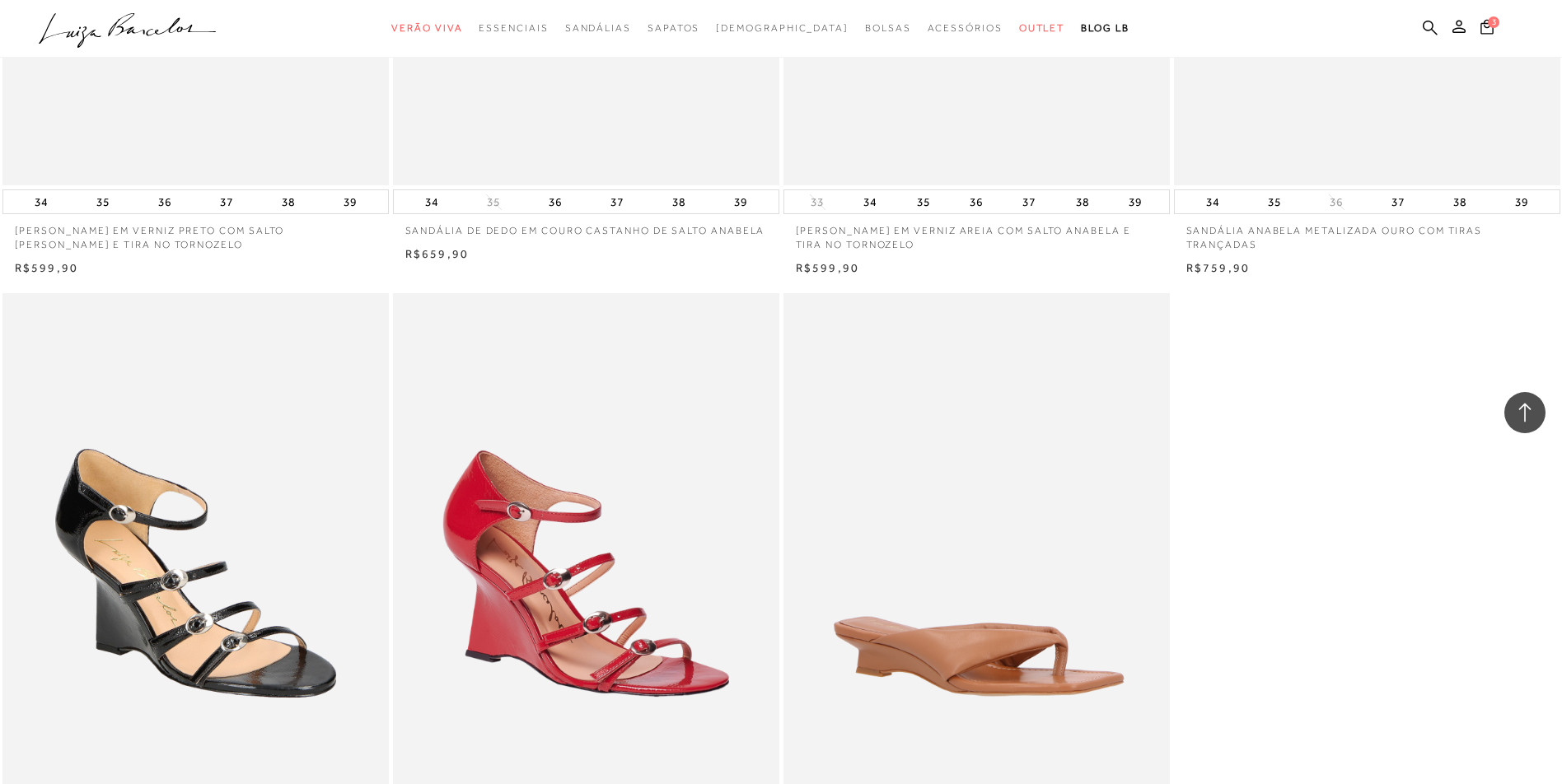
scroll to position [6343, 0]
